Goal: Task Accomplishment & Management: Manage account settings

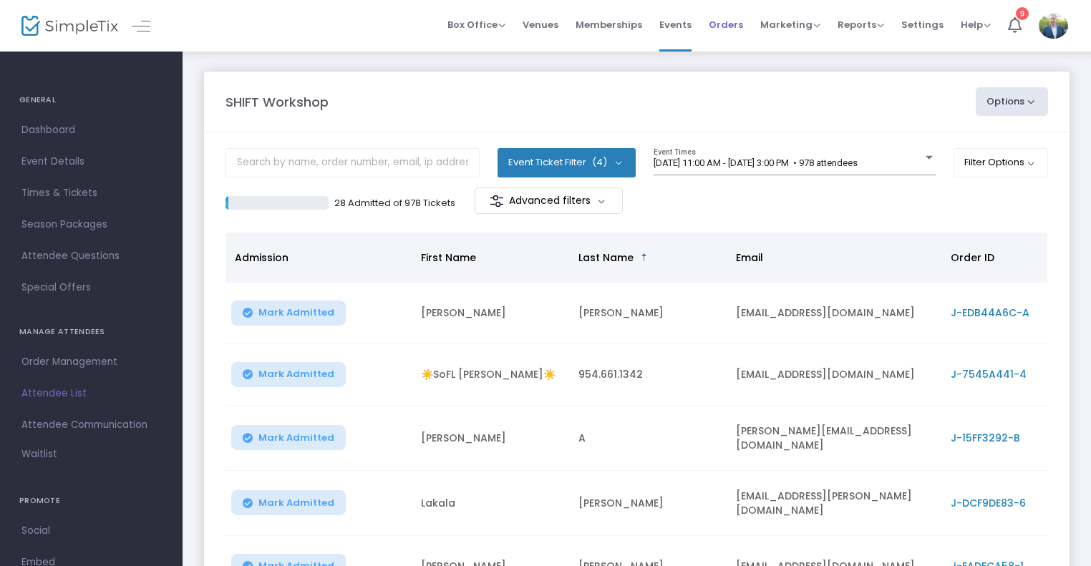
click at [732, 25] on span "Orders" at bounding box center [726, 24] width 34 height 37
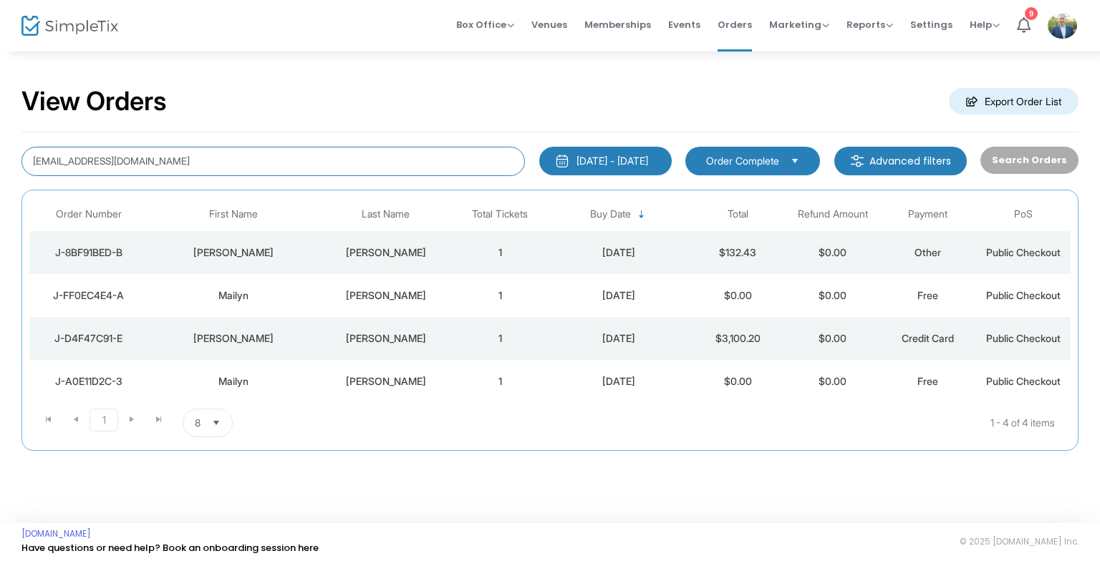
drag, startPoint x: 236, startPoint y: 155, endPoint x: 428, endPoint y: 185, distance: 194.8
click at [0, 153] on html "Processing... please wait Box Office Sell Tickets Bookings Sell Season Pass Ven…" at bounding box center [550, 283] width 1100 height 566
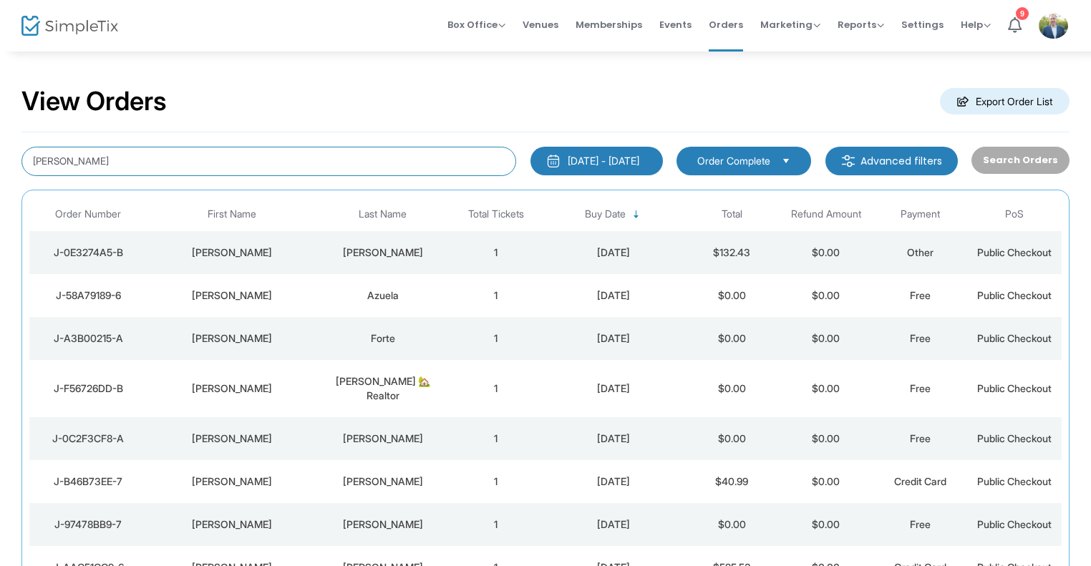
click at [246, 169] on input "[PERSON_NAME]" at bounding box center [268, 161] width 495 height 29
type input "[PERSON_NAME]"
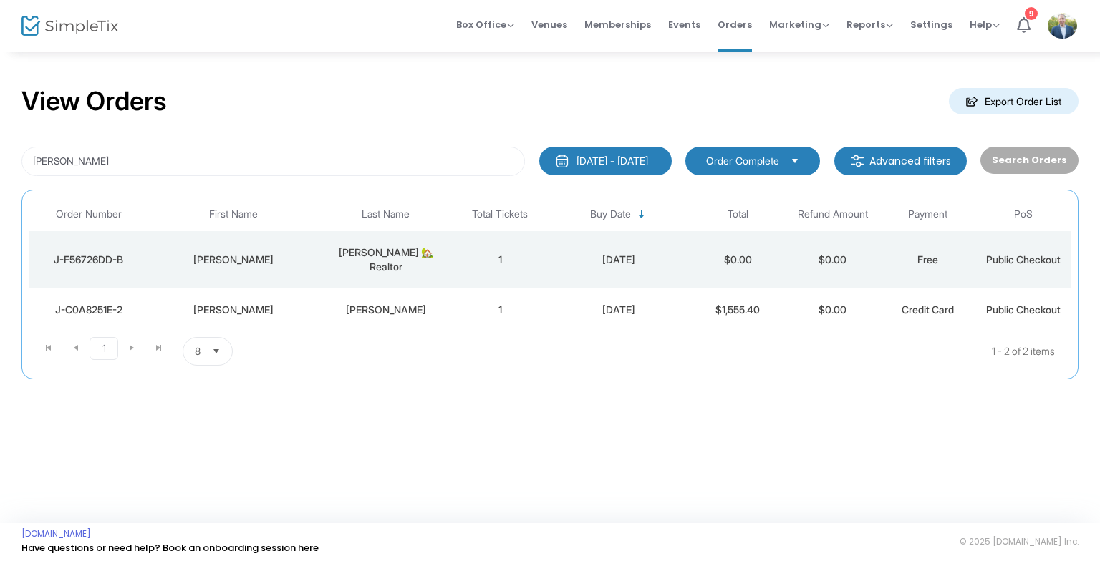
click at [136, 303] on div "J-C0A8251E-2" at bounding box center [89, 310] width 112 height 14
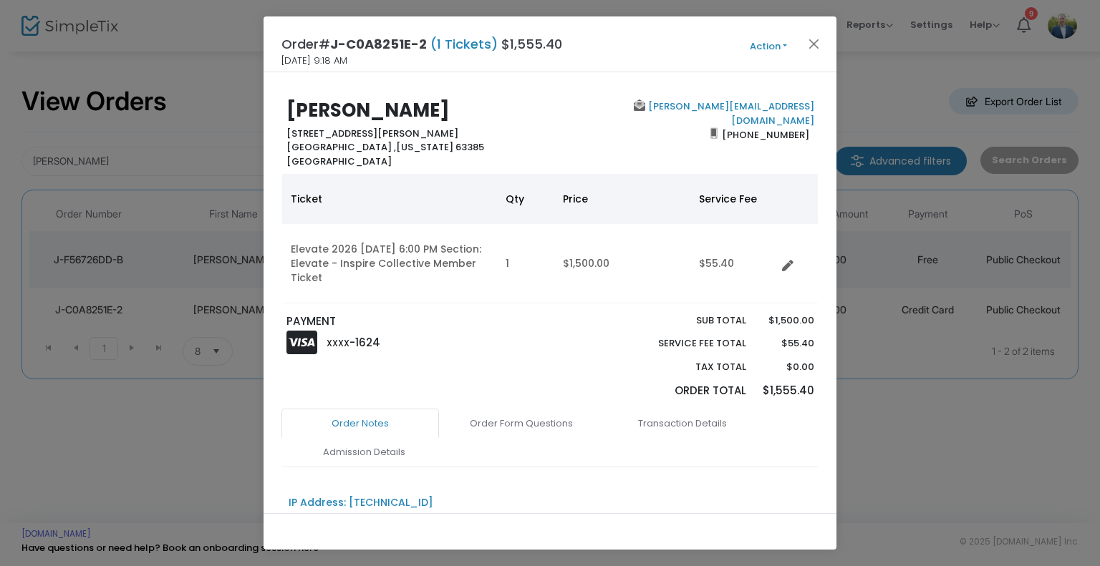
click at [757, 57] on div "Order# J-C0A8251E-2 (1 Tickets) $1,555.40 [DATE] 9:18 AM Action Mark Admitted E…" at bounding box center [549, 44] width 573 height 56
click at [765, 51] on button "Action" at bounding box center [768, 47] width 86 height 16
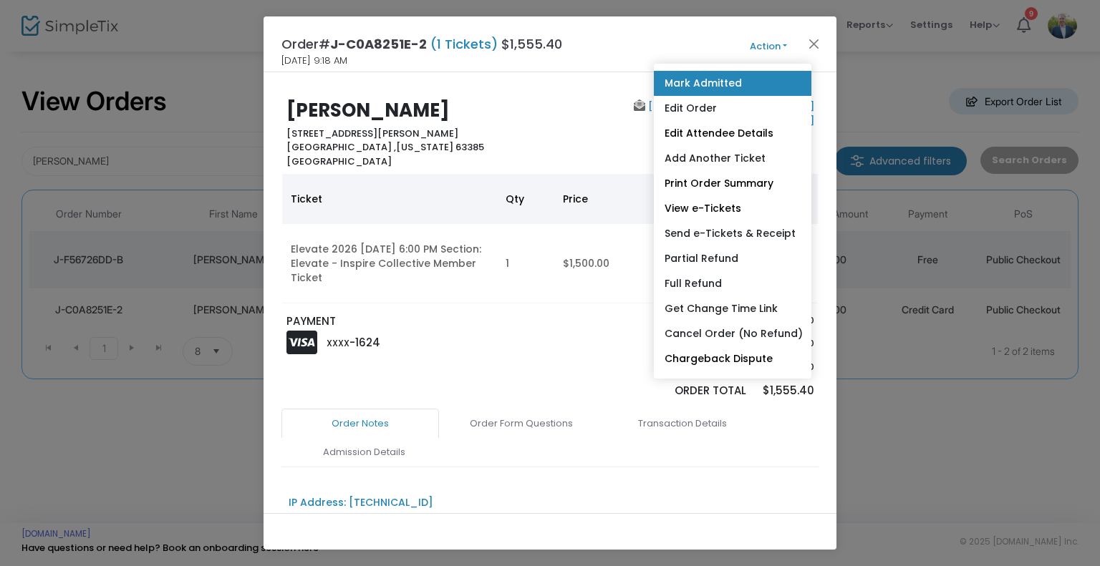
click at [721, 91] on link "Mark Admitted" at bounding box center [732, 83] width 157 height 25
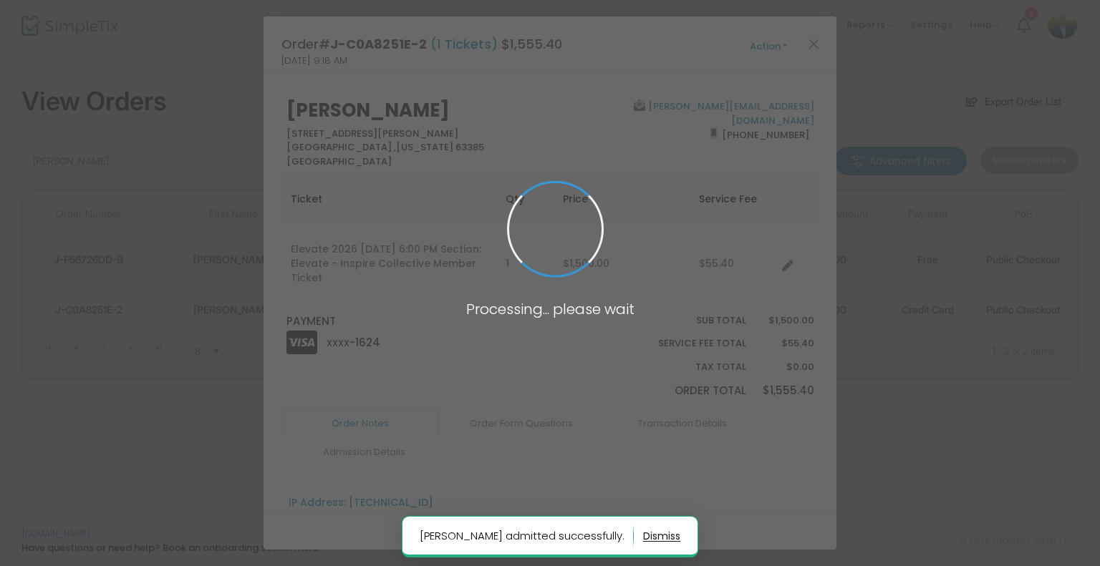
click at [765, 49] on span at bounding box center [550, 283] width 1100 height 566
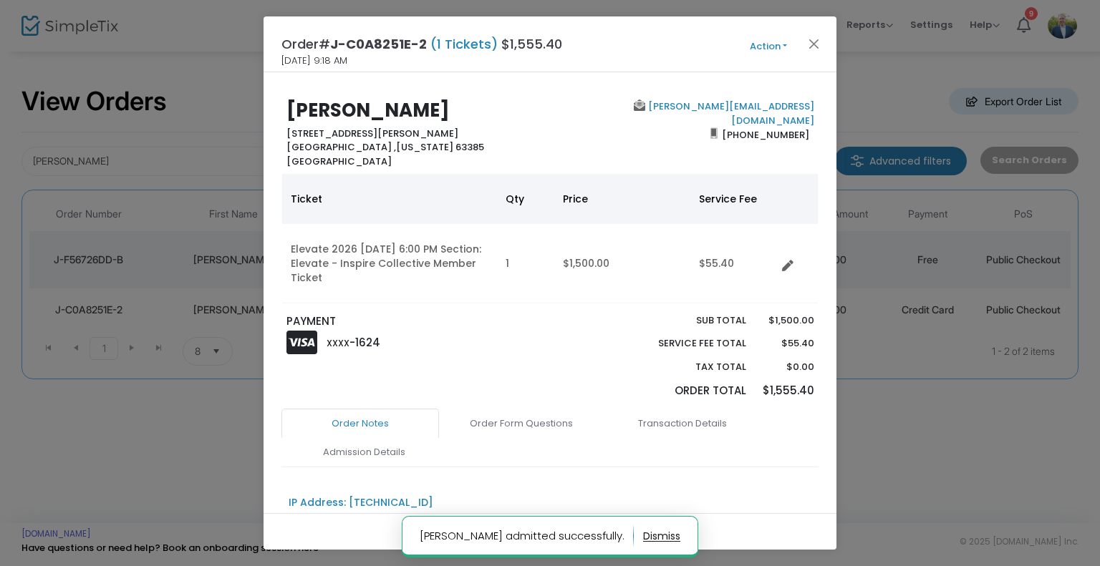
click at [772, 44] on button "Action" at bounding box center [768, 47] width 86 height 16
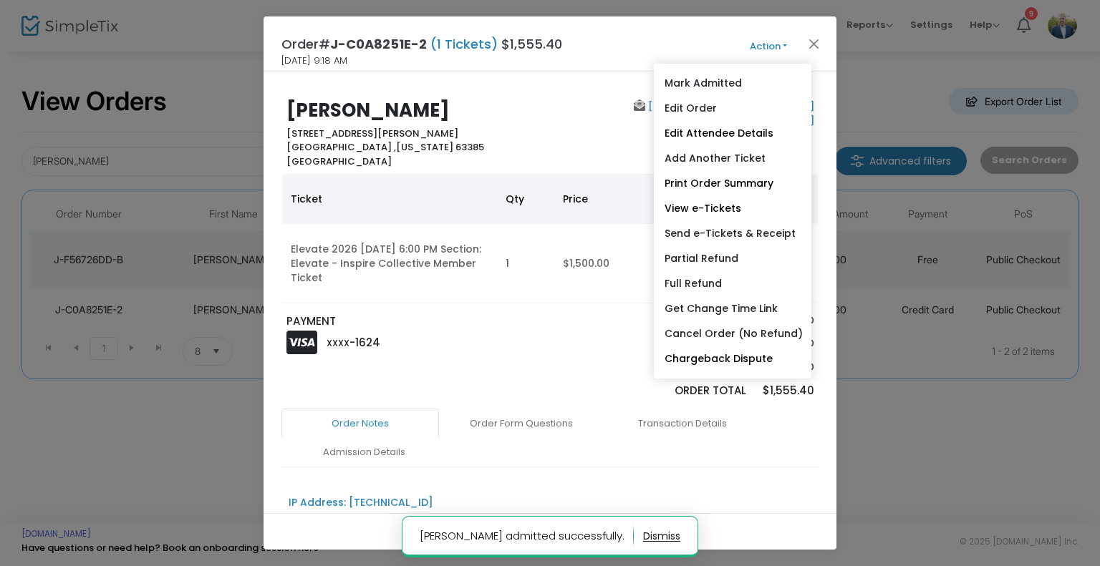
click at [705, 108] on link "Edit Order" at bounding box center [732, 108] width 157 height 25
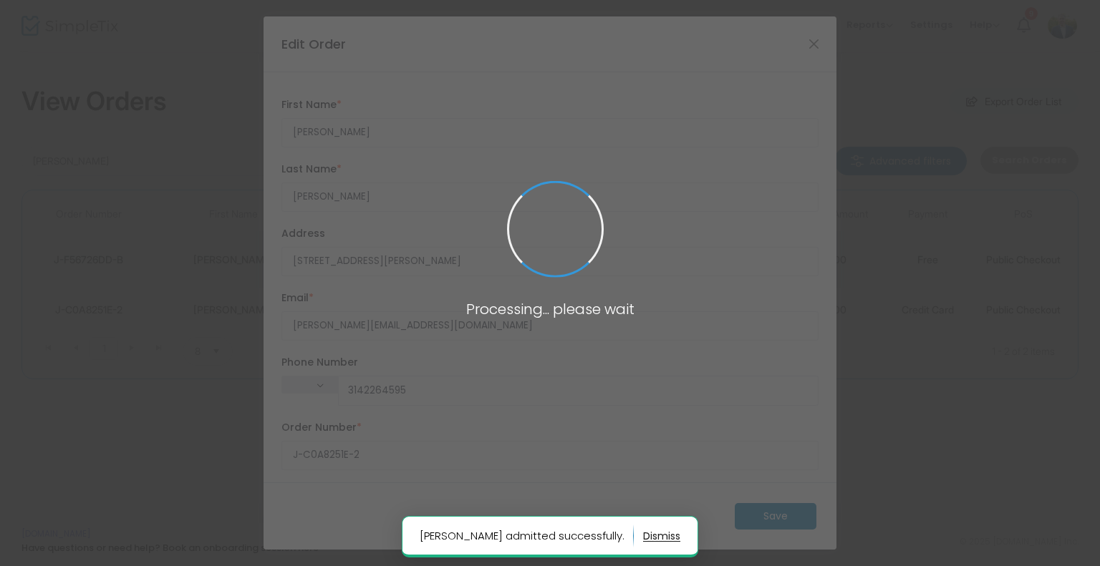
type input "[GEOGRAPHIC_DATA]"
type input "[PHONE_NUMBER]"
type input "[US_STATE]"
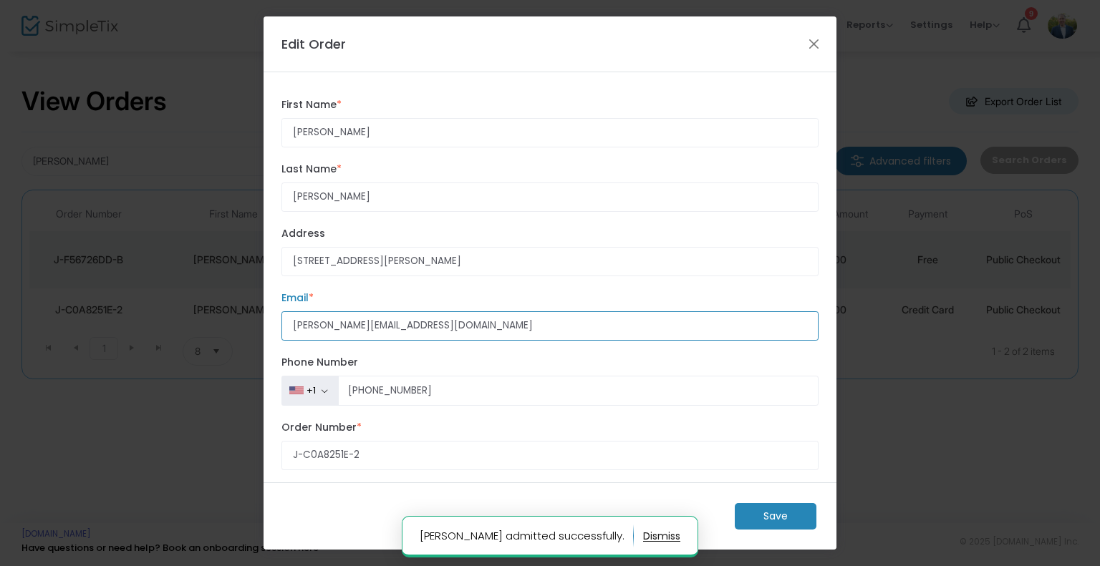
drag, startPoint x: 480, startPoint y: 333, endPoint x: -180, endPoint y: 272, distance: 662.8
click at [0, 272] on html "Processing... please wait [PERSON_NAME] admitted successfully. Box Office Sell …" at bounding box center [550, 283] width 1100 height 566
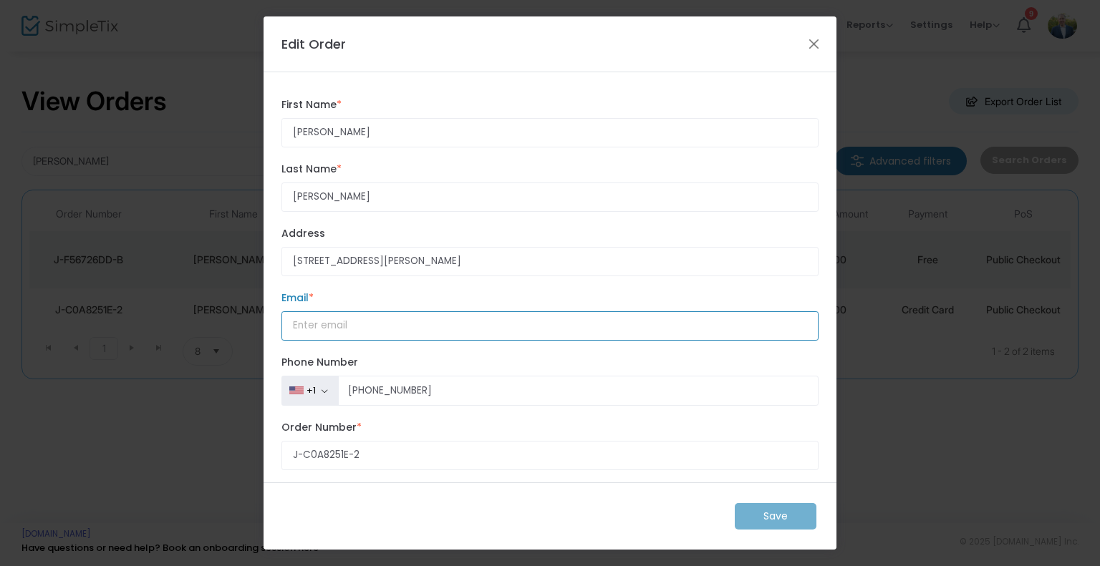
paste input "[PERSON_NAME][EMAIL_ADDRESS][DOMAIN_NAME]"
type input "[PERSON_NAME][EMAIL_ADDRESS][DOMAIN_NAME]"
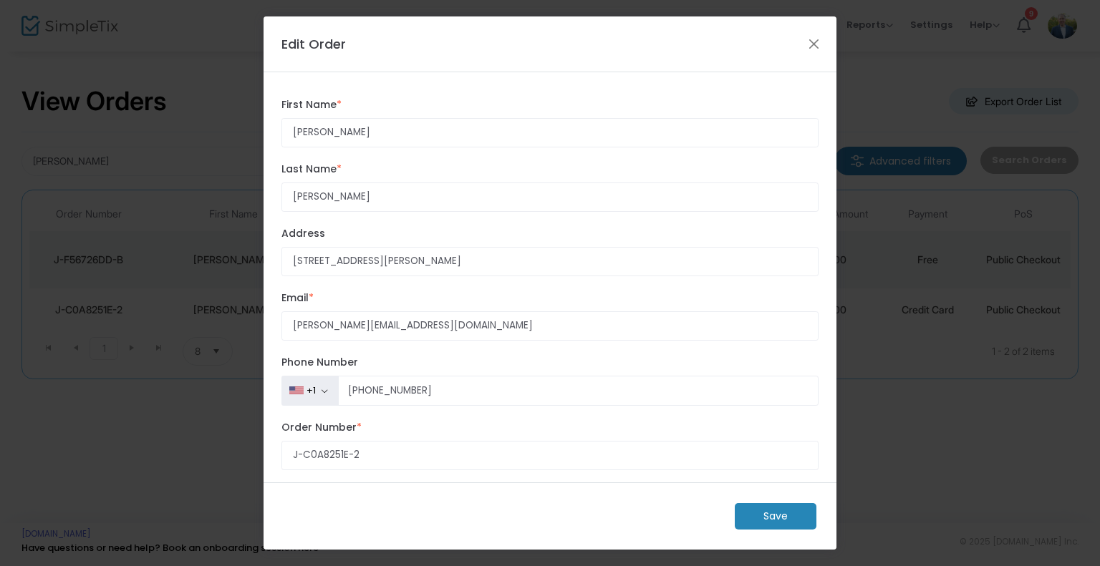
click at [795, 523] on m-button "Save" at bounding box center [775, 516] width 82 height 26
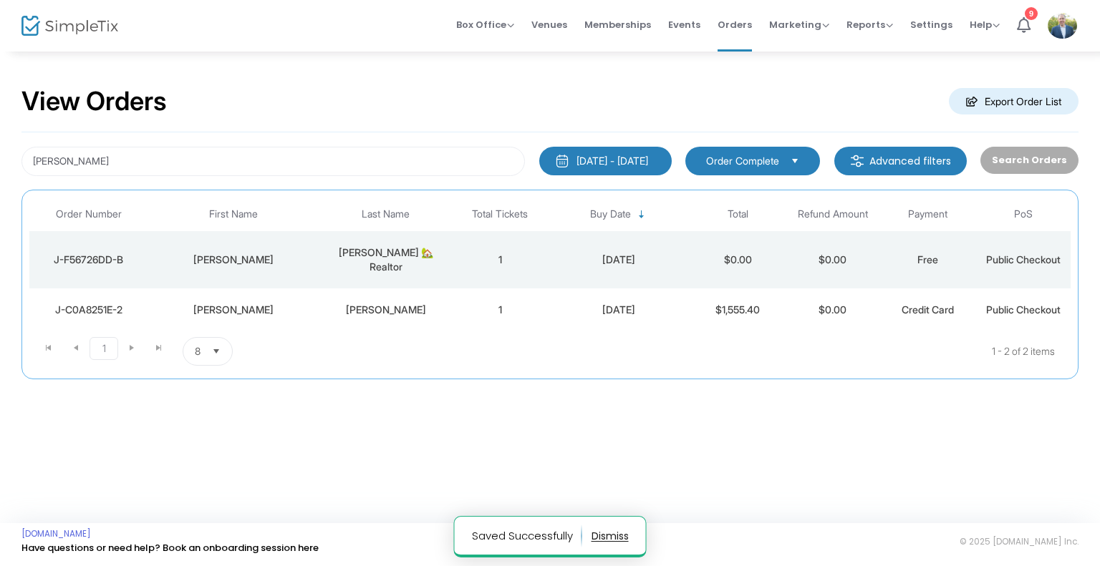
click at [94, 303] on div "J-C0A8251E-2" at bounding box center [89, 310] width 112 height 14
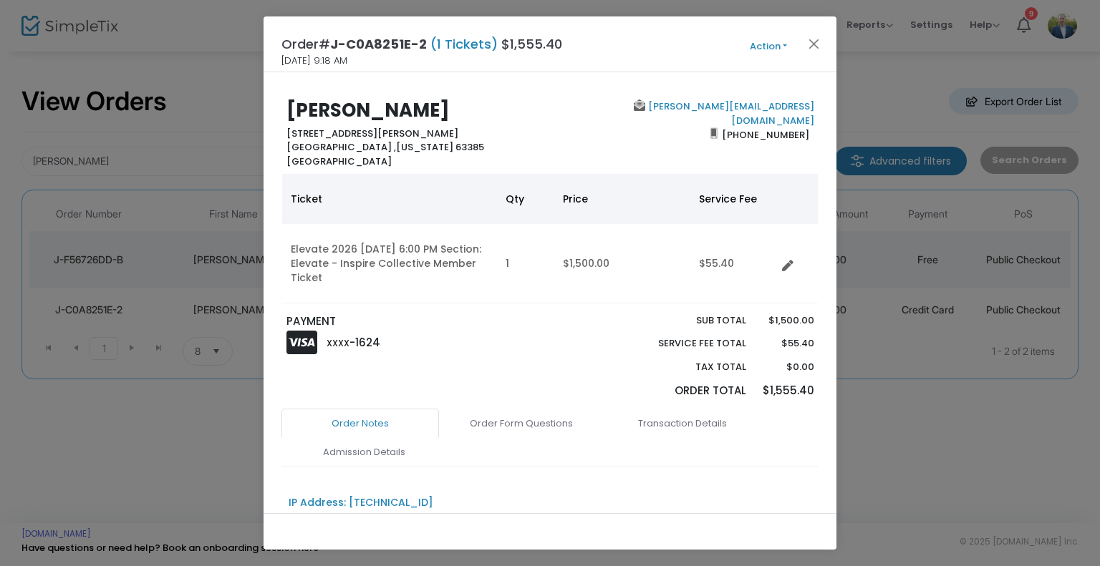
click at [779, 48] on button "Action" at bounding box center [768, 47] width 86 height 16
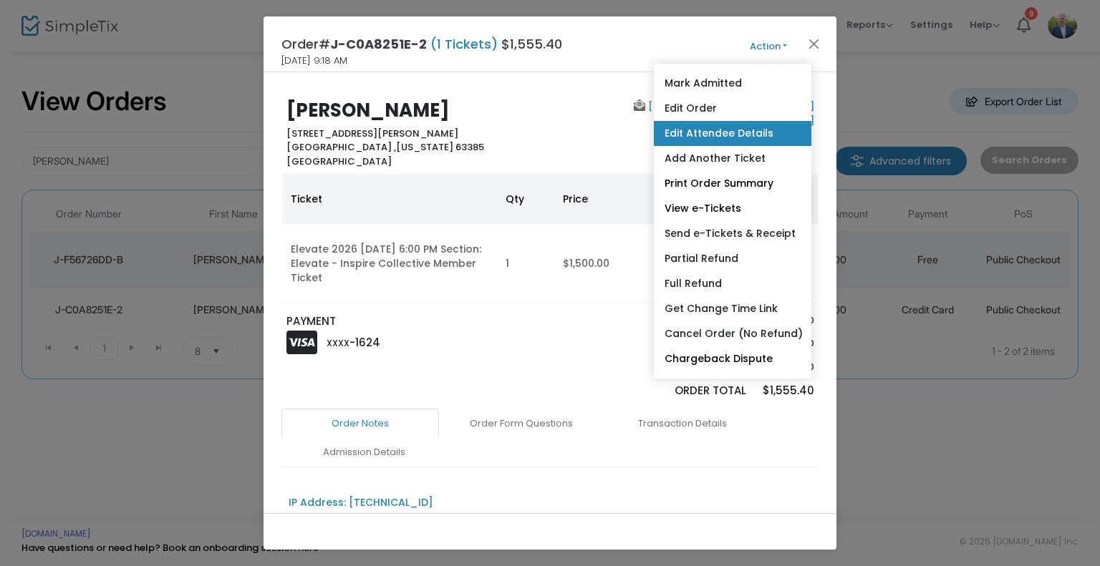
click at [732, 135] on link "Edit Attendee Details" at bounding box center [732, 133] width 157 height 25
